Goal: Task Accomplishment & Management: Complete application form

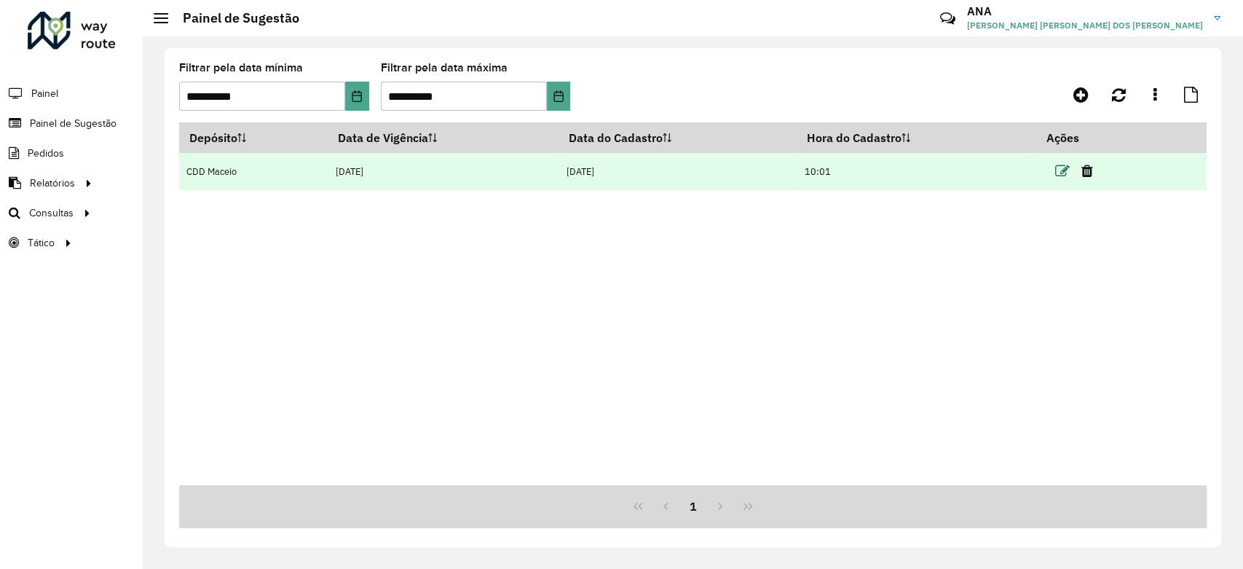
click at [1061, 170] on icon at bounding box center [1062, 171] width 15 height 15
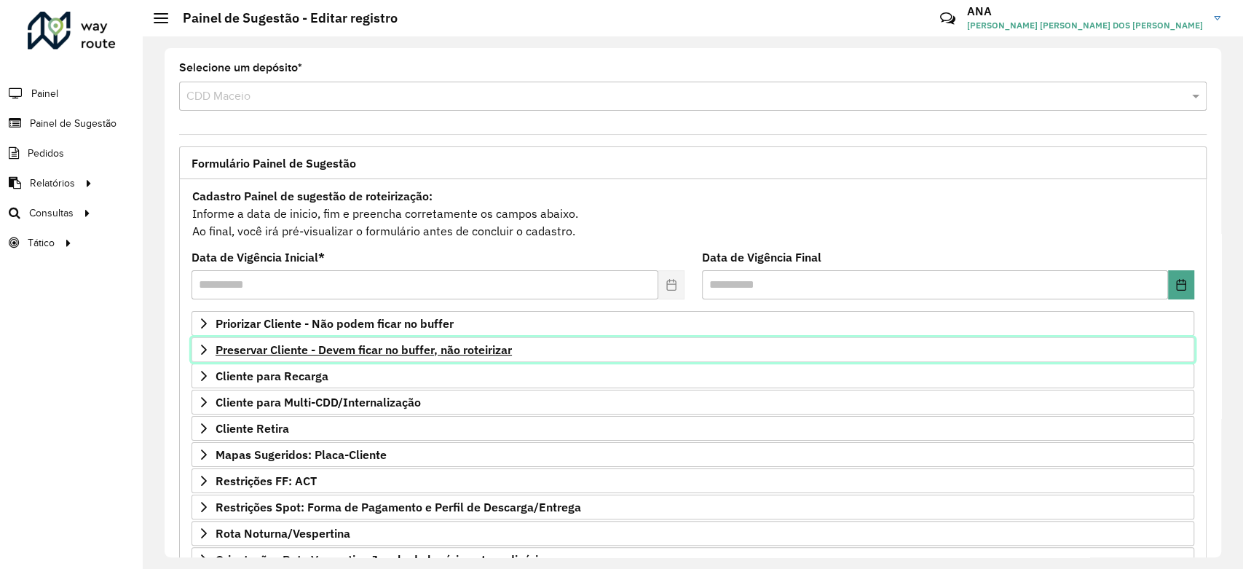
click at [364, 344] on span "Preservar Cliente - Devem ficar no buffer, não roteirizar" at bounding box center [364, 350] width 296 height 12
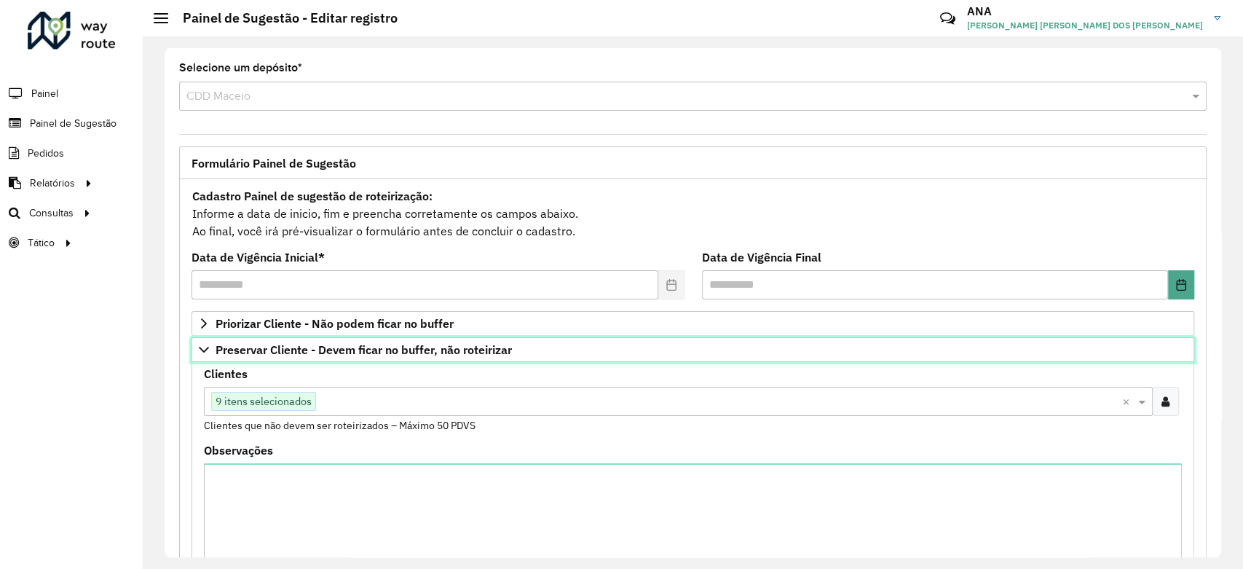
scroll to position [81, 0]
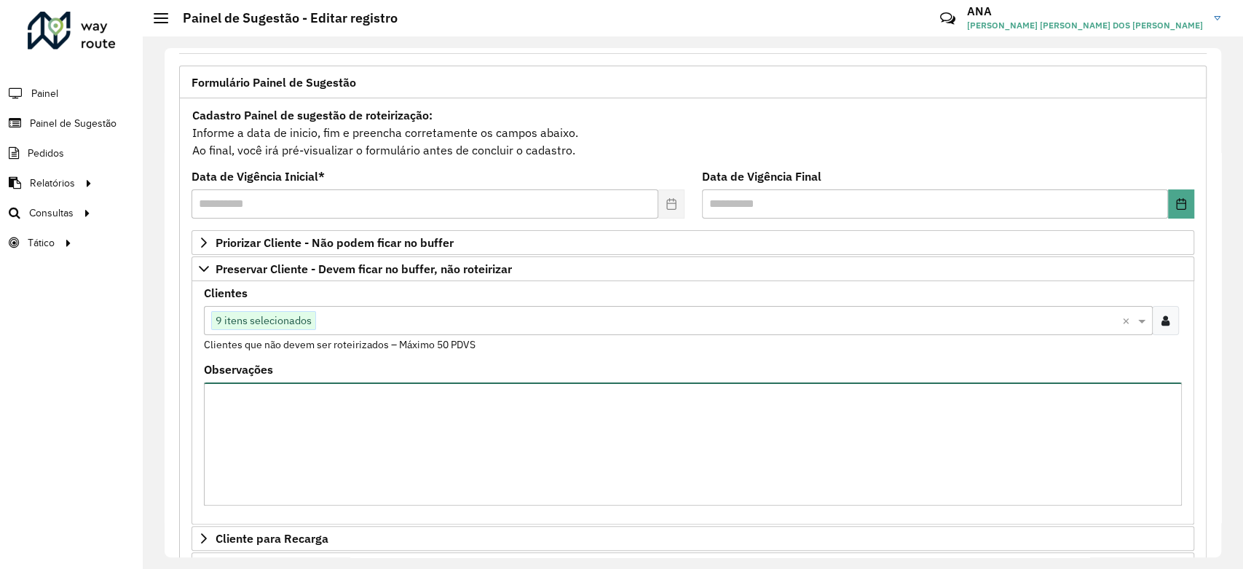
drag, startPoint x: 431, startPoint y: 393, endPoint x: 433, endPoint y: 385, distance: 7.4
click at [430, 391] on textarea "Observações" at bounding box center [693, 443] width 978 height 123
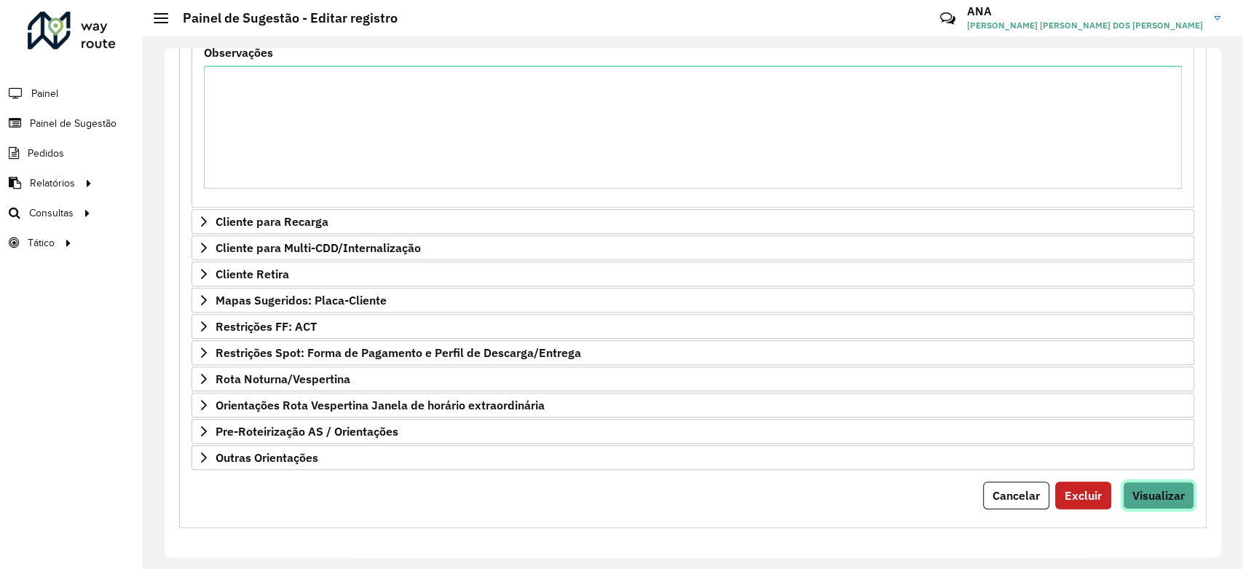
click at [1152, 504] on button "Visualizar" at bounding box center [1158, 495] width 71 height 28
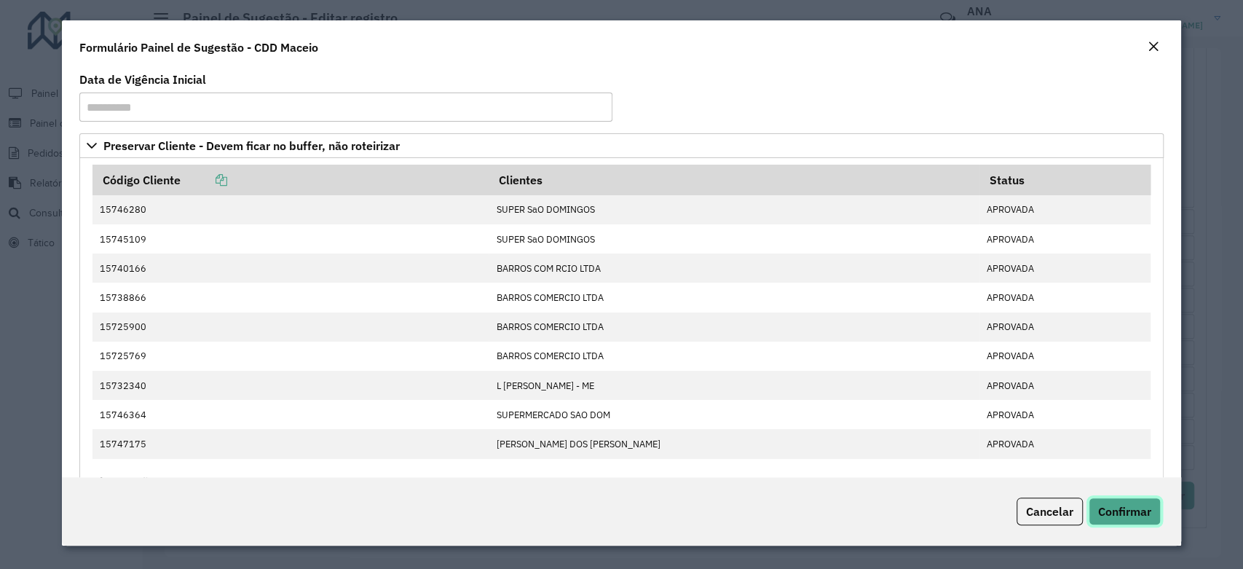
click at [1136, 516] on span "Confirmar" at bounding box center [1124, 511] width 53 height 15
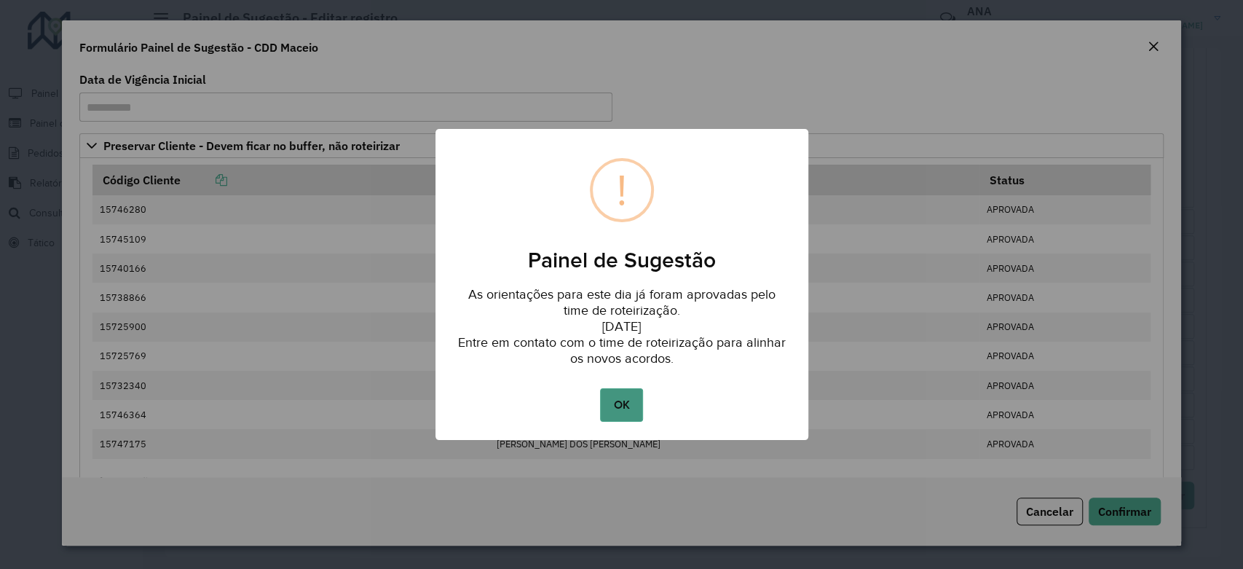
click at [629, 412] on button "OK" at bounding box center [621, 405] width 43 height 34
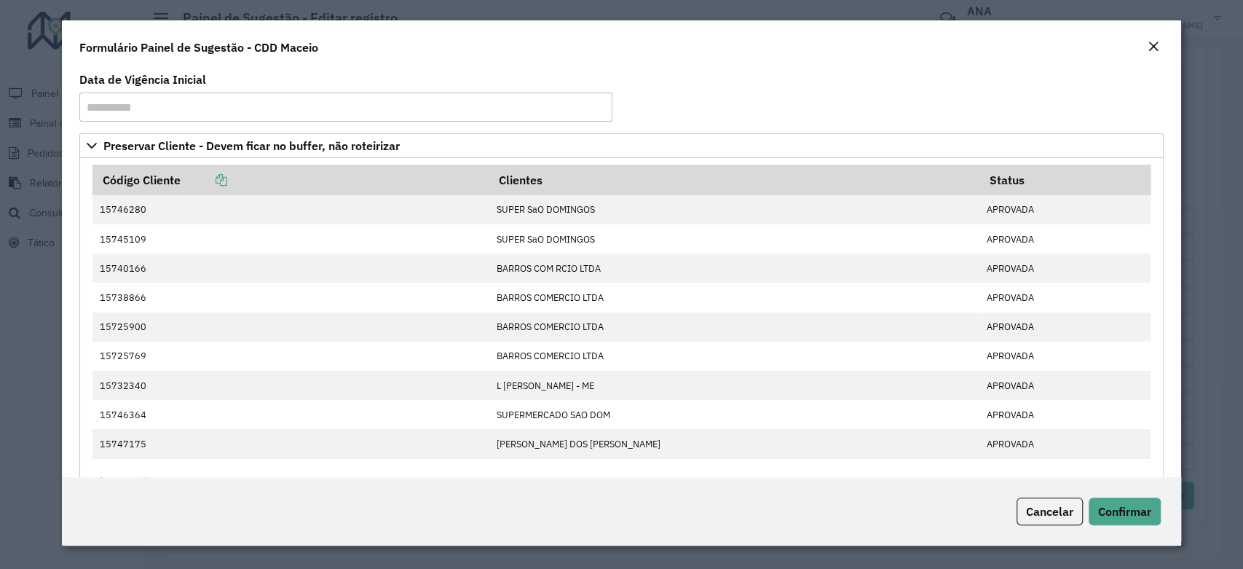
click at [1148, 45] on em "Close" at bounding box center [1154, 47] width 12 height 12
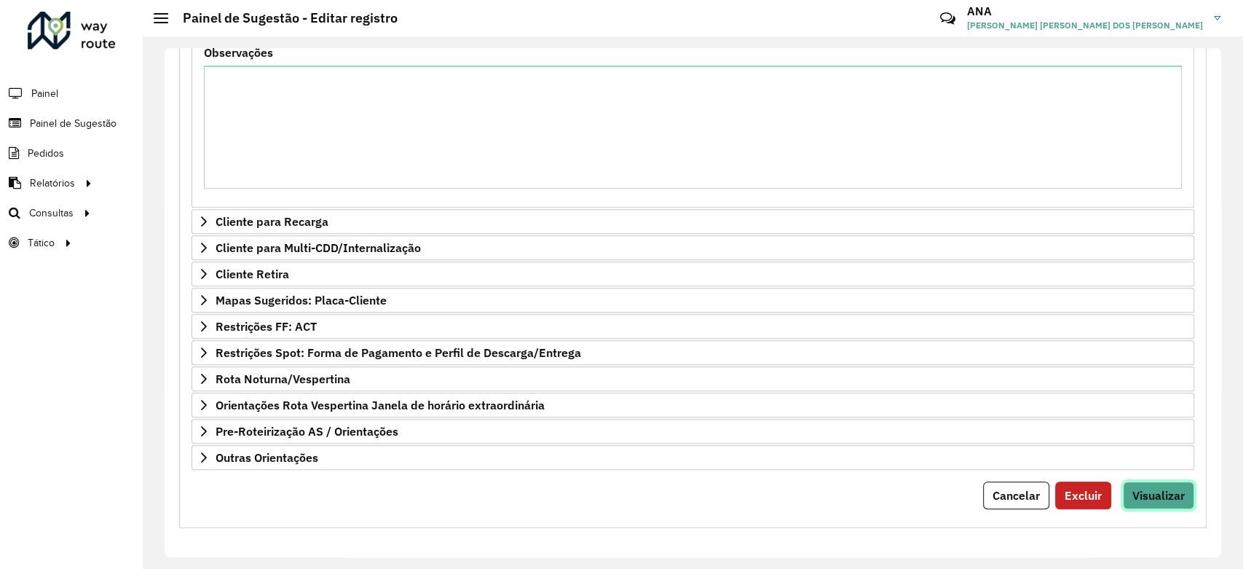
click at [1162, 494] on span "Visualizar" at bounding box center [1159, 495] width 52 height 15
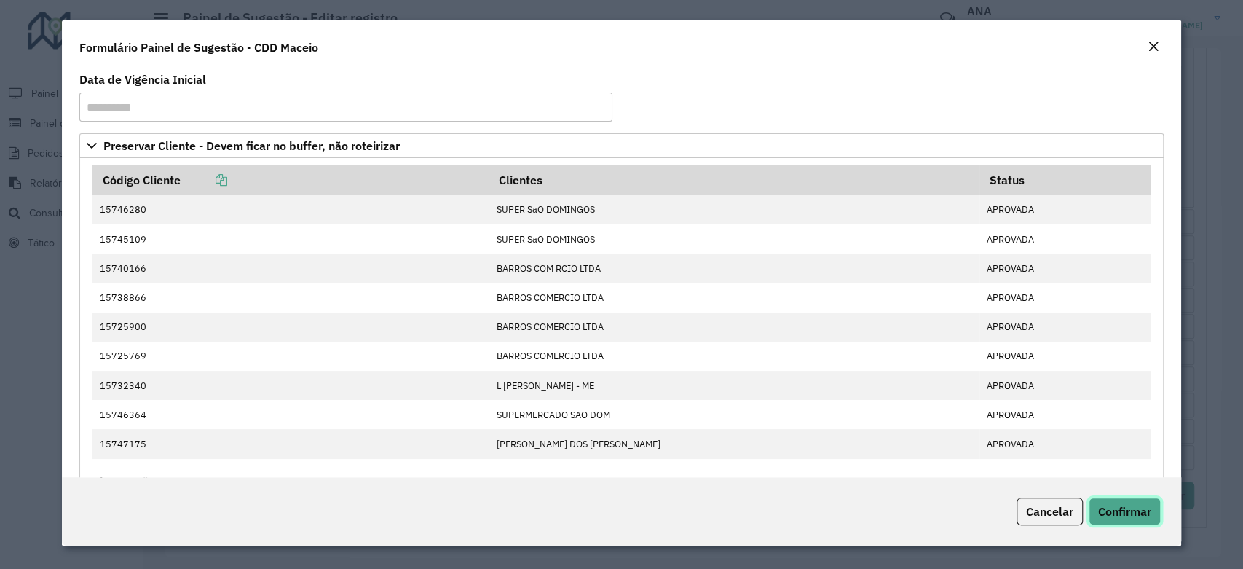
click at [1116, 511] on span "Confirmar" at bounding box center [1124, 511] width 53 height 15
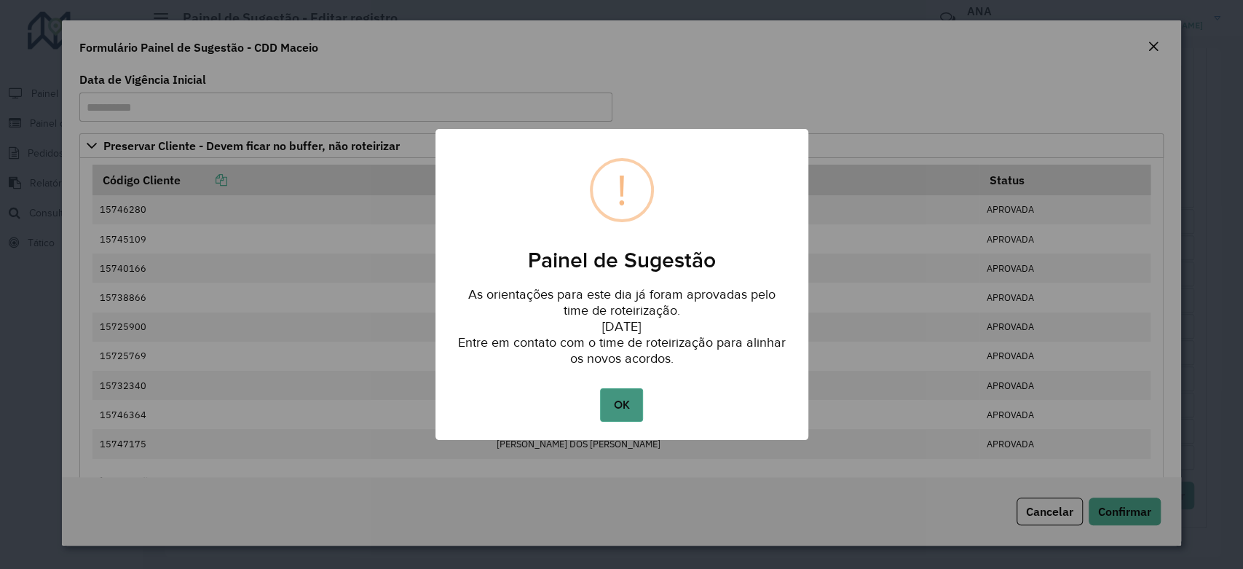
click at [621, 397] on button "OK" at bounding box center [621, 405] width 43 height 34
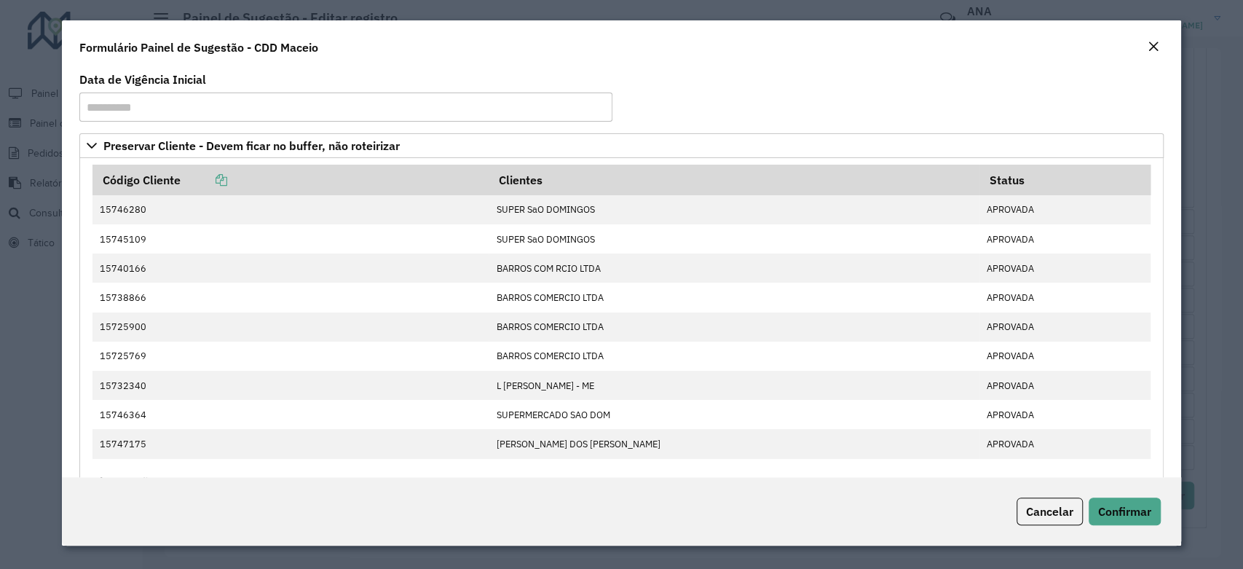
click at [1153, 43] on em "Close" at bounding box center [1154, 47] width 12 height 12
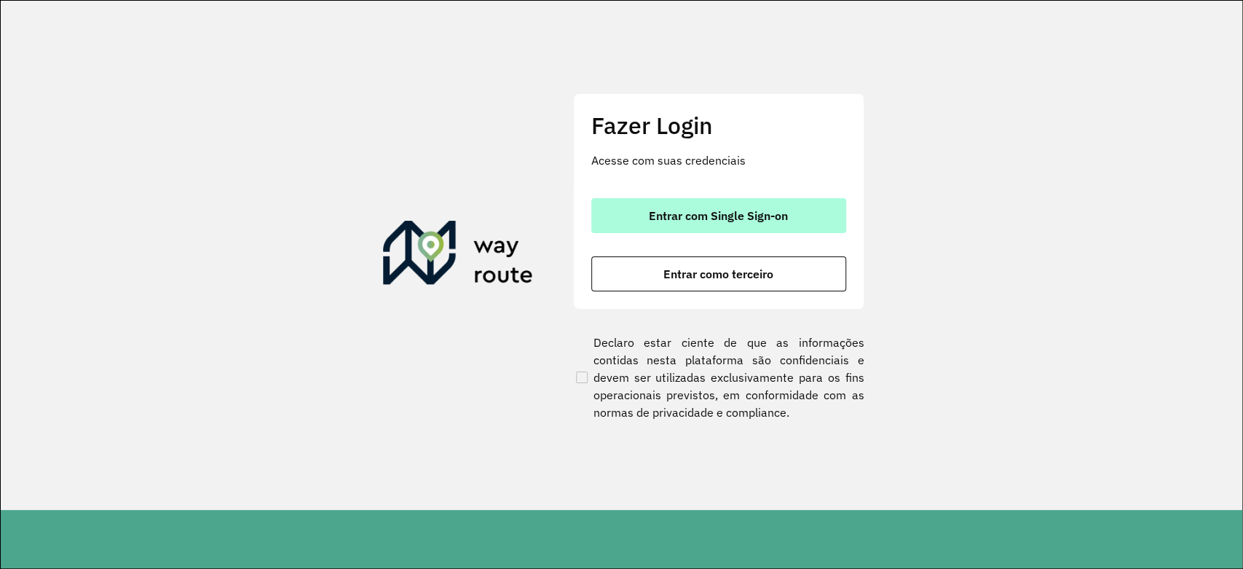
click at [700, 210] on span "Entrar com Single Sign-on" at bounding box center [718, 216] width 139 height 12
